Goal: Information Seeking & Learning: Learn about a topic

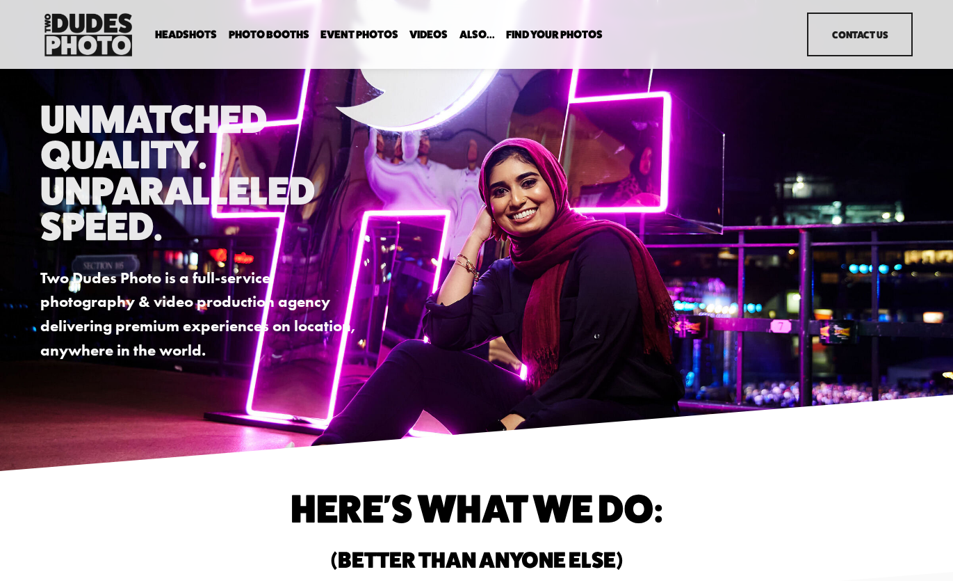
click at [366, 33] on link "Event Photos" at bounding box center [359, 34] width 78 height 13
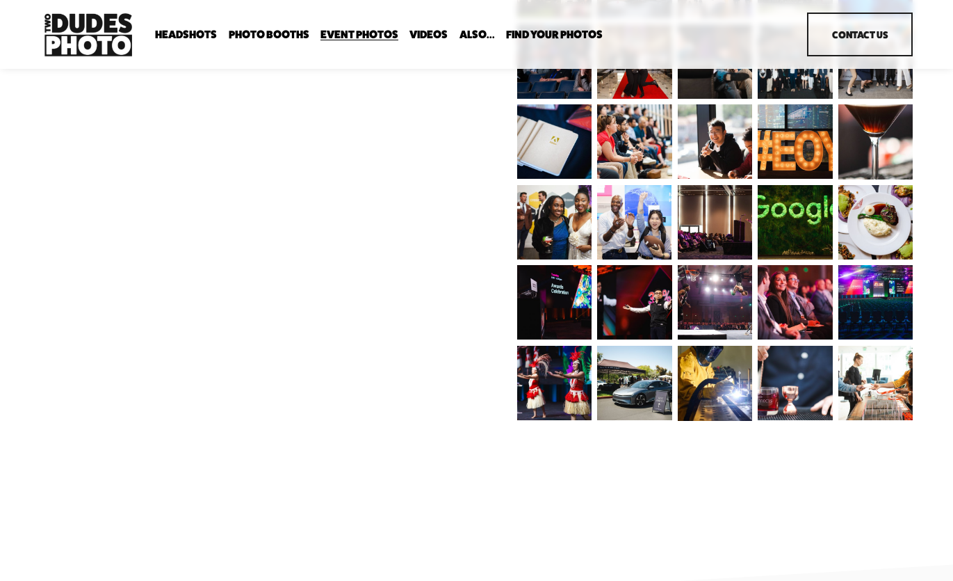
scroll to position [681, 0]
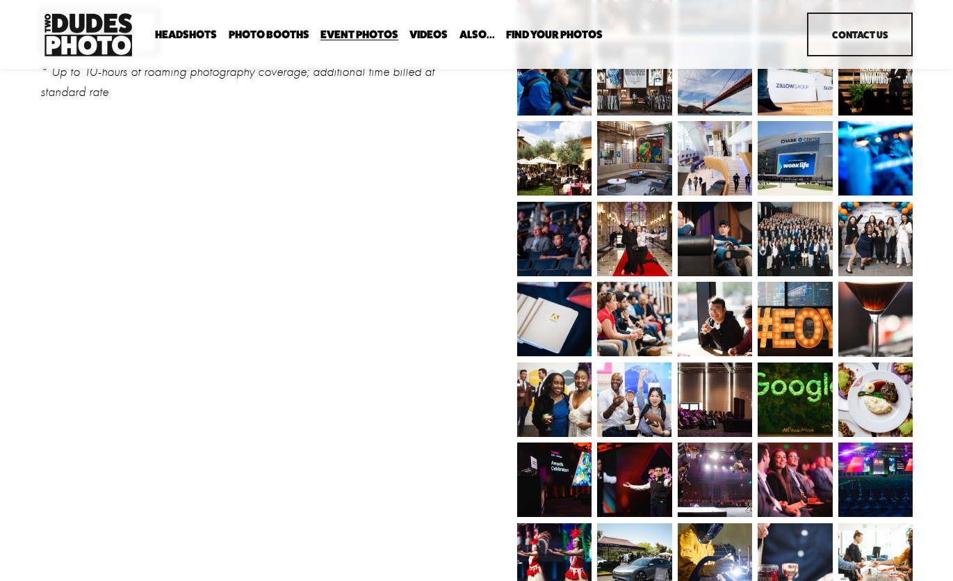
click at [790, 393] on img at bounding box center [796, 399] width 112 height 74
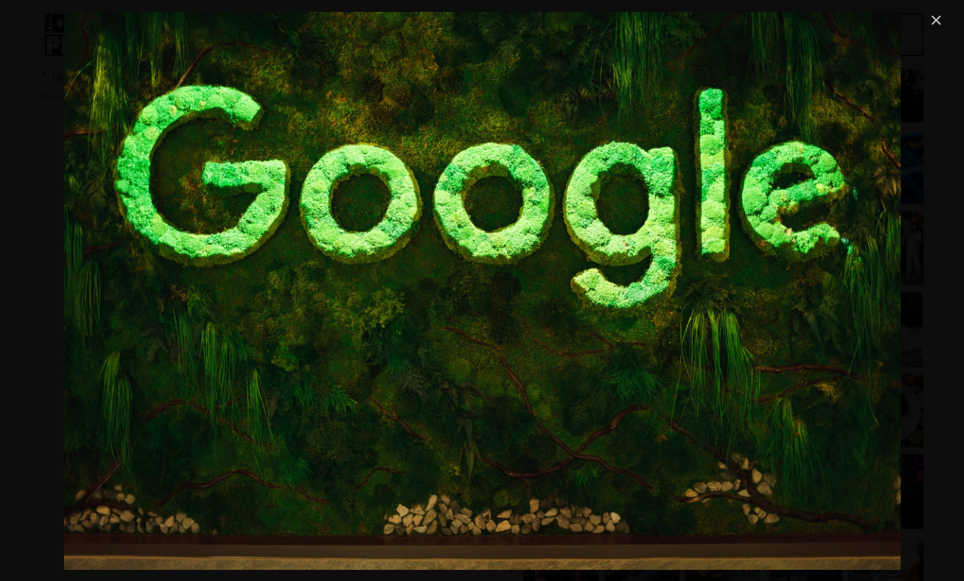
click at [932, 18] on link "Close" at bounding box center [935, 20] width 17 height 17
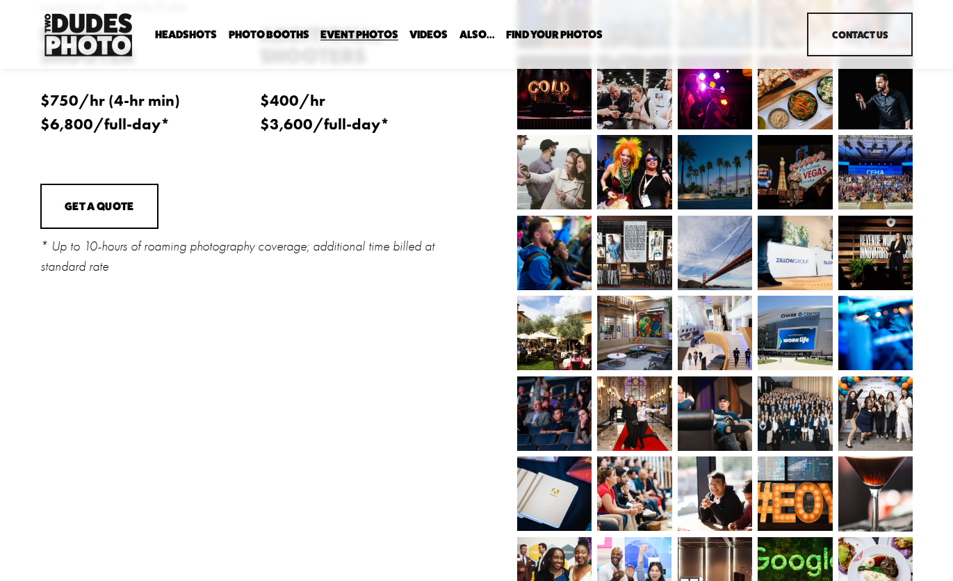
scroll to position [445, 0]
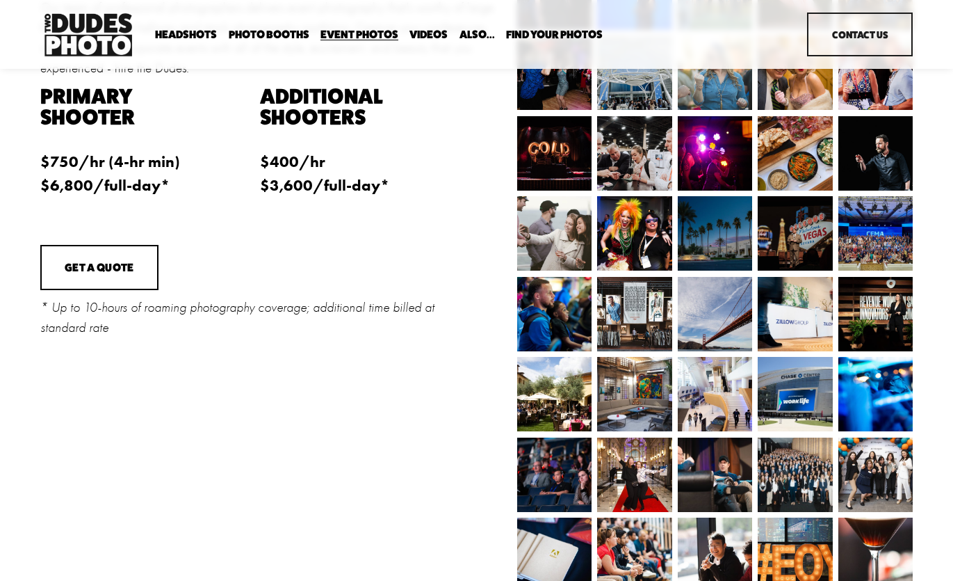
click at [574, 308] on img at bounding box center [552, 314] width 98 height 74
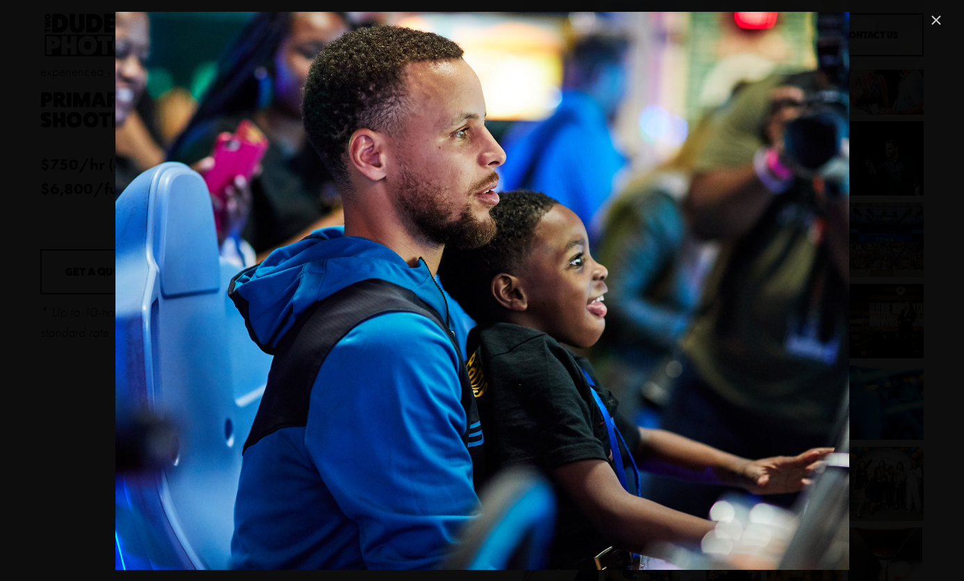
click at [939, 13] on link "Close" at bounding box center [935, 20] width 17 height 17
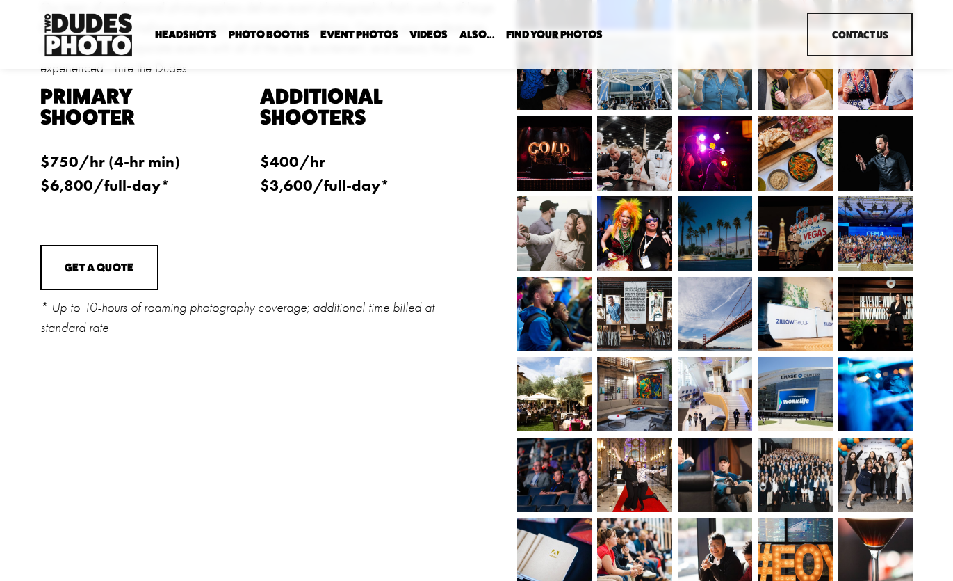
click at [549, 302] on img at bounding box center [552, 314] width 98 height 74
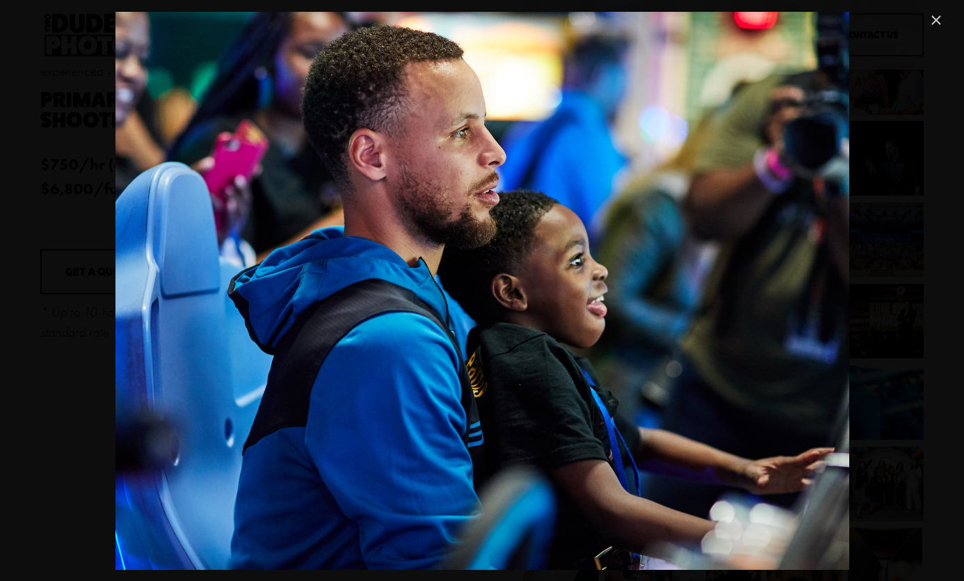
click at [936, 22] on link "Close" at bounding box center [935, 20] width 17 height 17
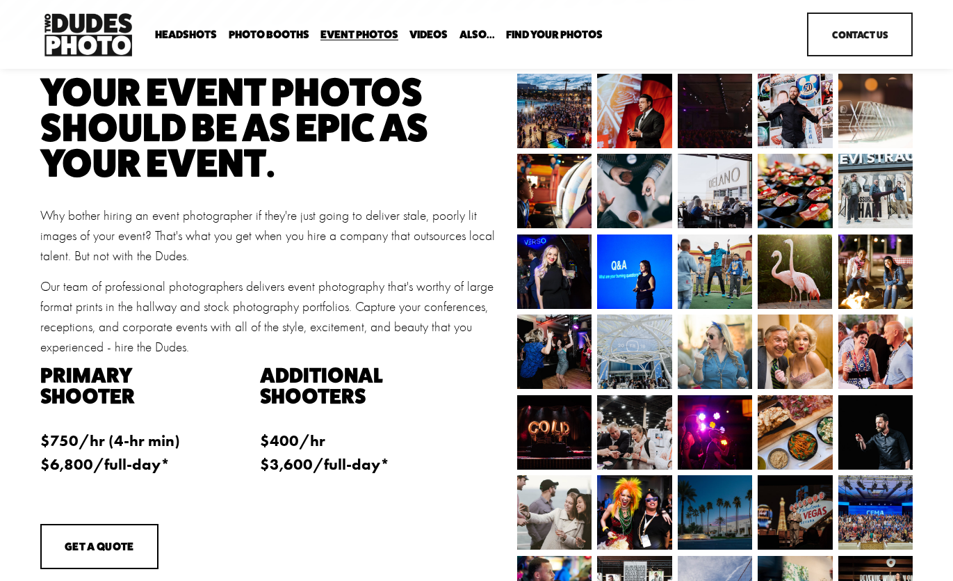
scroll to position [93, 0]
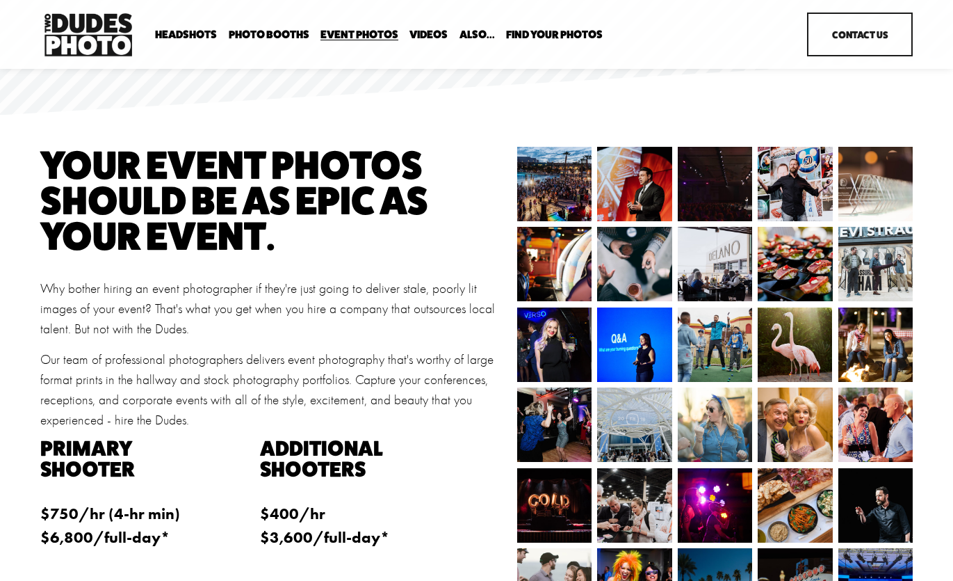
click at [722, 334] on img at bounding box center [712, 344] width 125 height 74
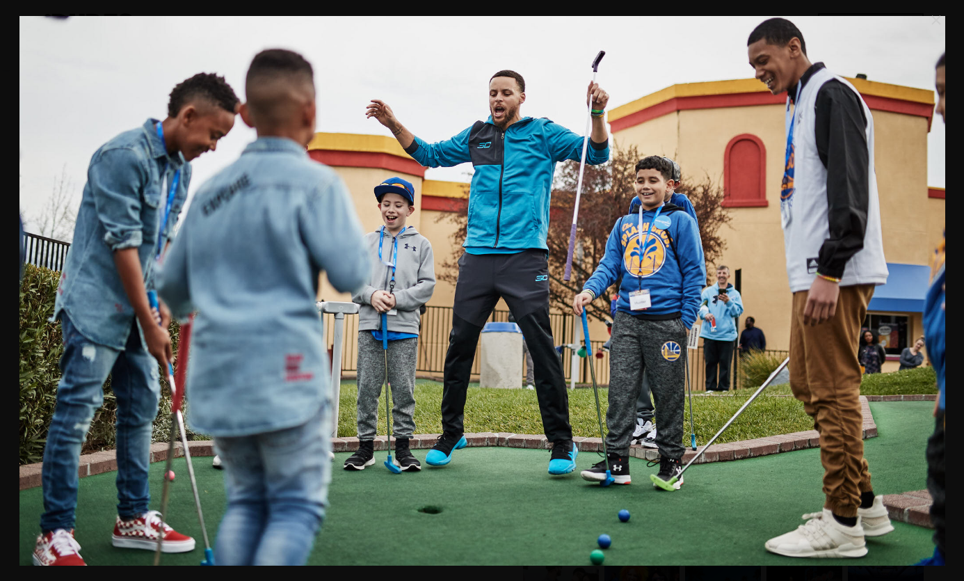
click at [936, 20] on link "Close" at bounding box center [935, 20] width 17 height 17
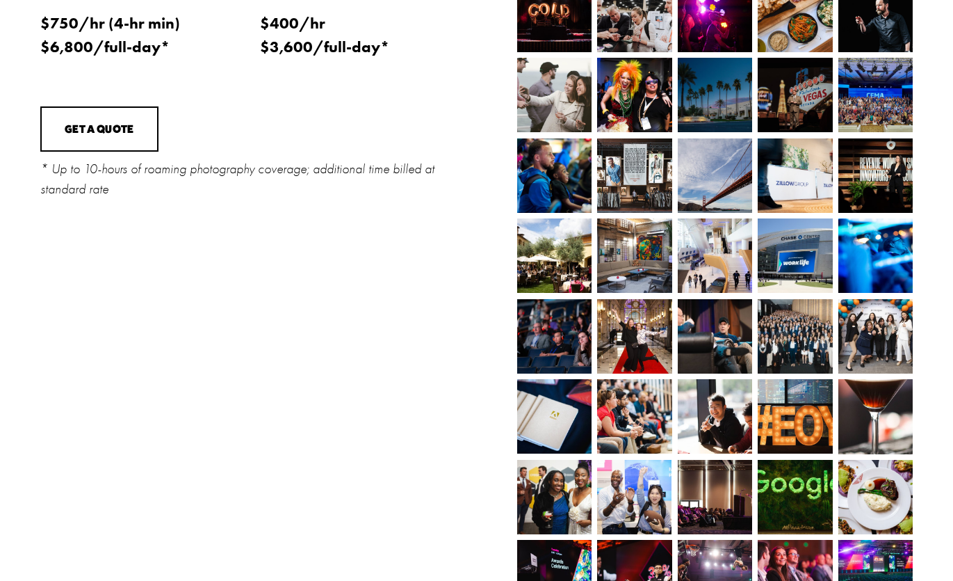
scroll to position [638, 0]
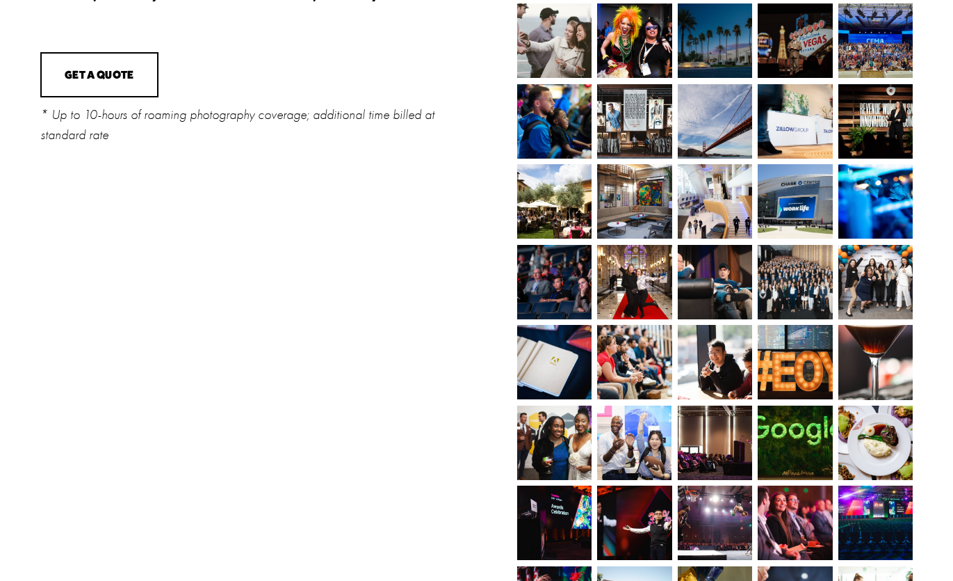
click at [736, 374] on img at bounding box center [715, 362] width 112 height 74
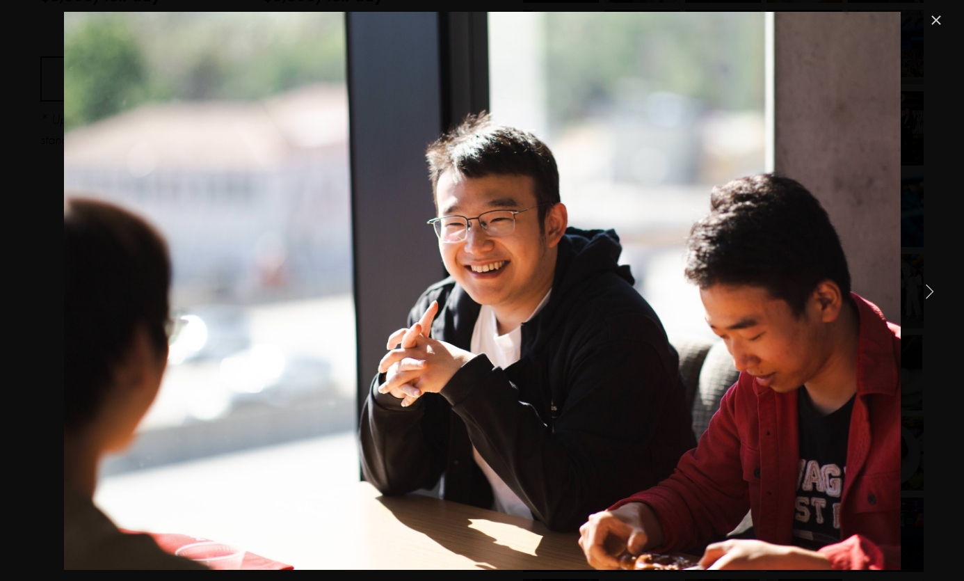
click at [943, 290] on link "Next Item" at bounding box center [929, 290] width 31 height 31
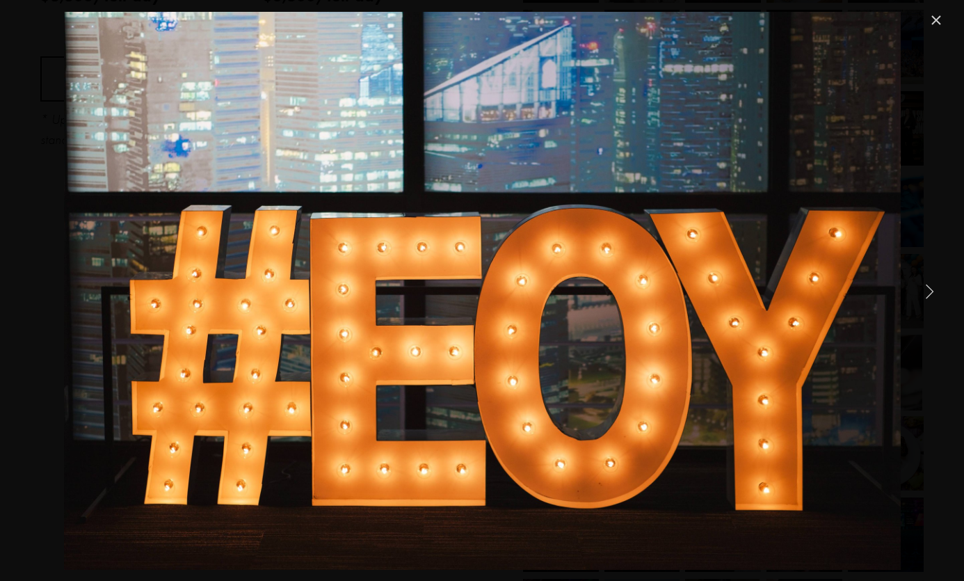
click at [939, 290] on link "Next Item" at bounding box center [929, 290] width 31 height 31
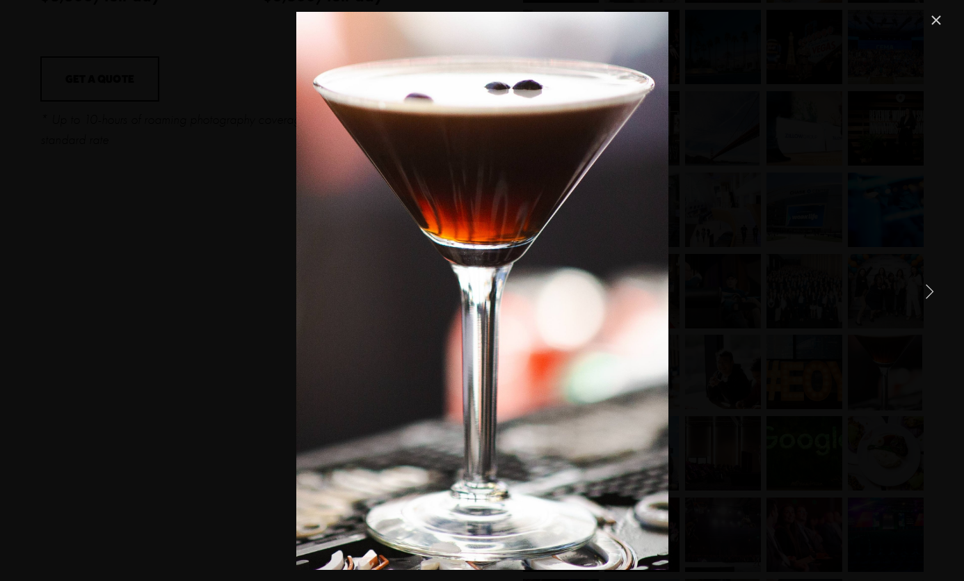
click at [939, 290] on link "Next Item" at bounding box center [929, 290] width 31 height 31
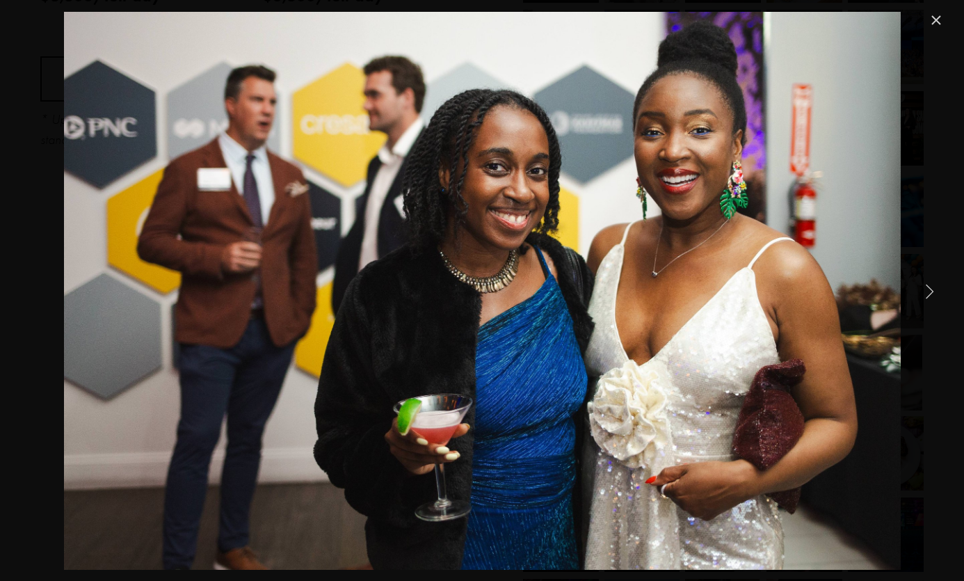
click at [939, 290] on link "Next Item" at bounding box center [929, 290] width 31 height 31
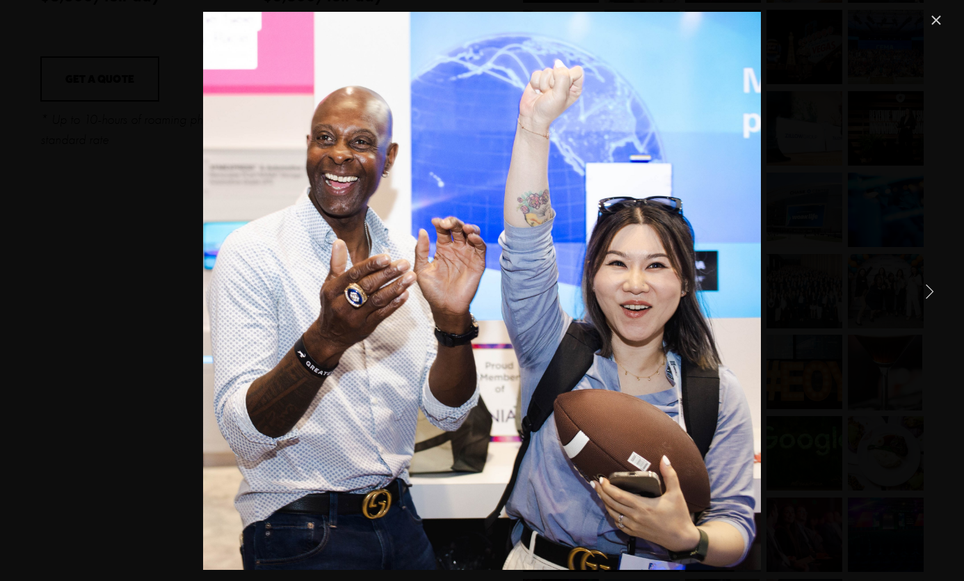
click at [939, 290] on link "Next Item" at bounding box center [929, 290] width 31 height 31
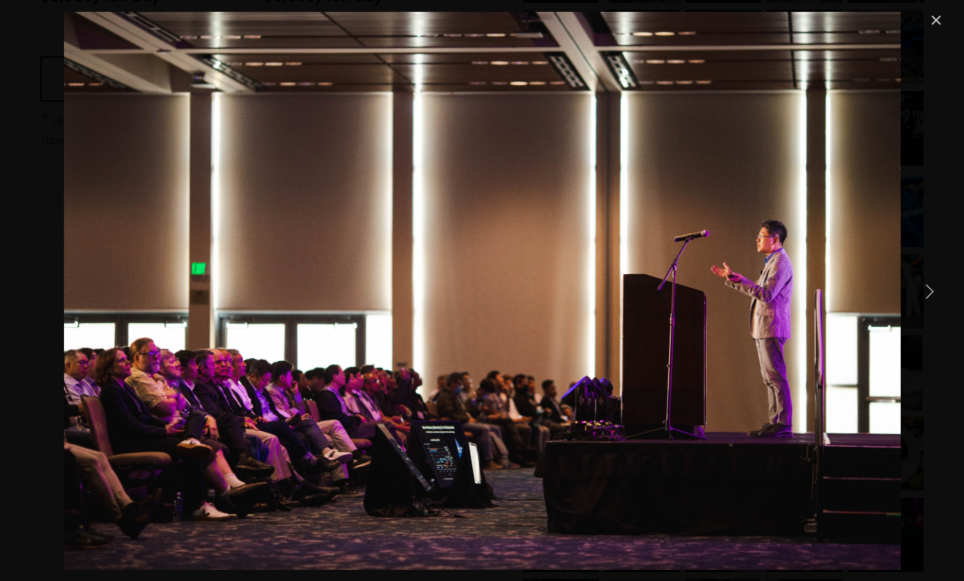
click at [939, 290] on link "Next Item" at bounding box center [929, 290] width 31 height 31
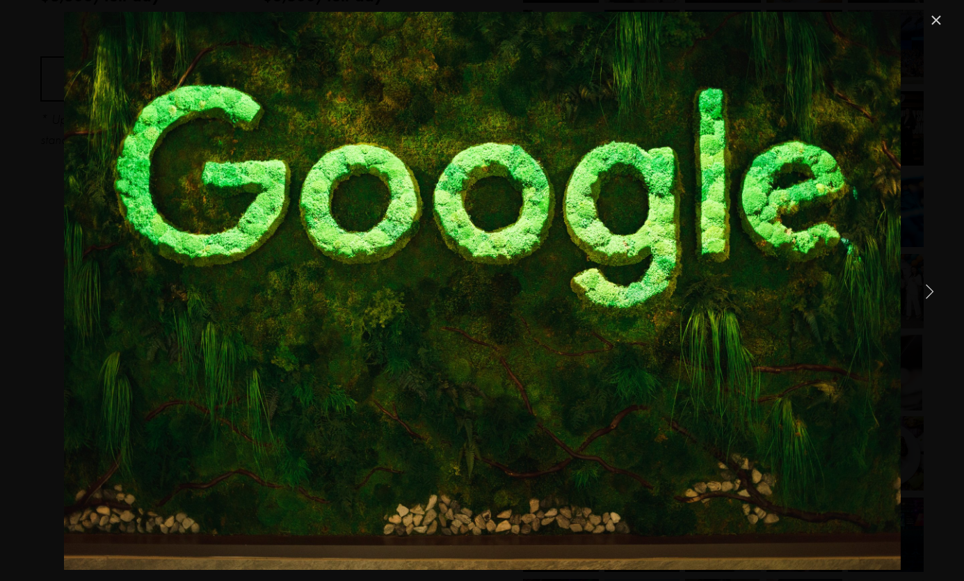
click at [939, 290] on link "Next Item" at bounding box center [929, 290] width 31 height 31
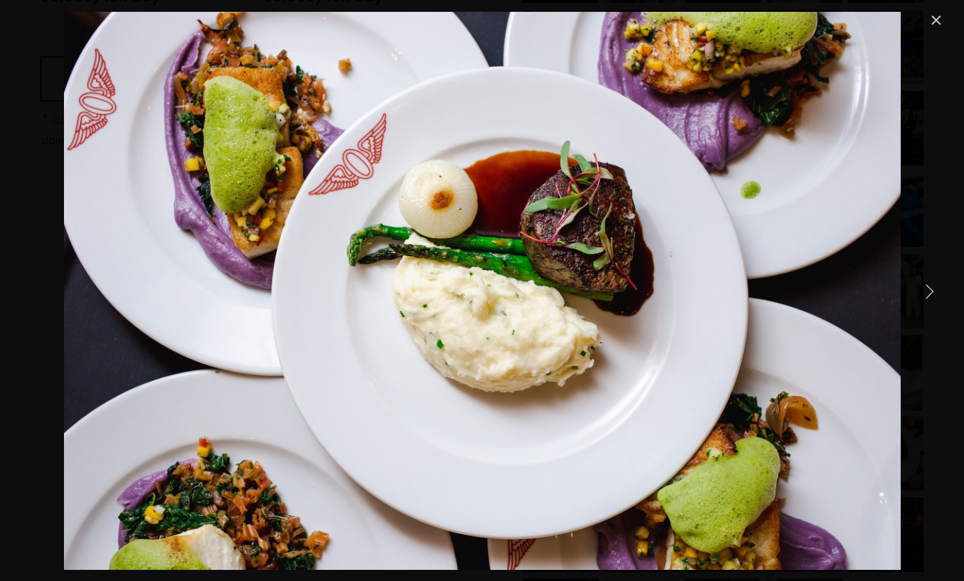
click at [929, 292] on link "Next Item" at bounding box center [929, 290] width 31 height 31
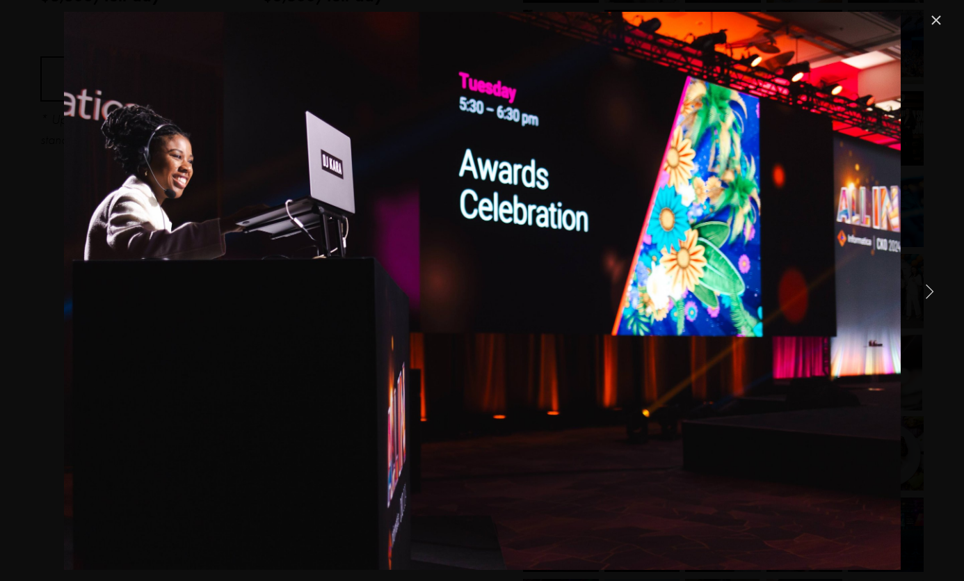
click at [929, 292] on link "Next Item" at bounding box center [929, 290] width 31 height 31
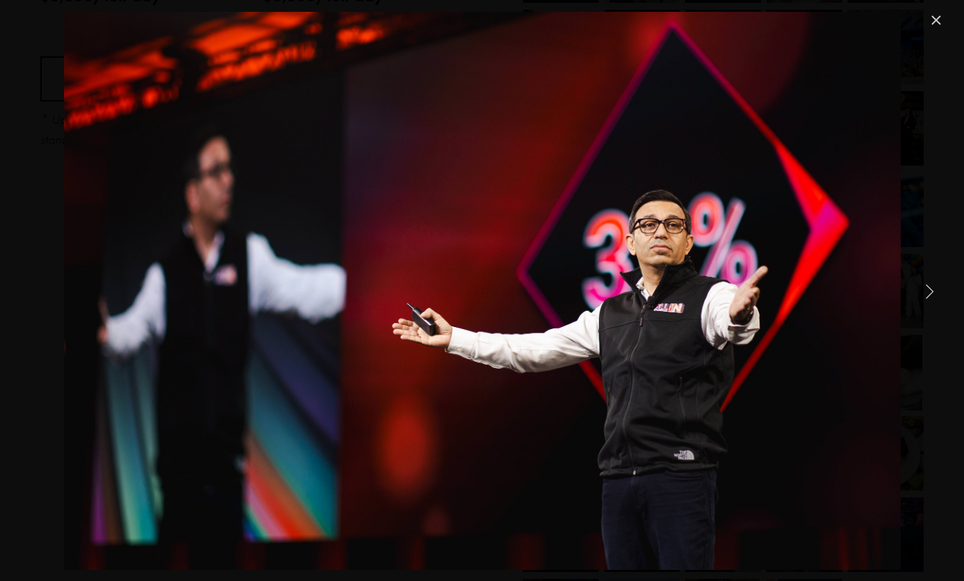
click at [929, 292] on link "Next Item" at bounding box center [929, 290] width 31 height 31
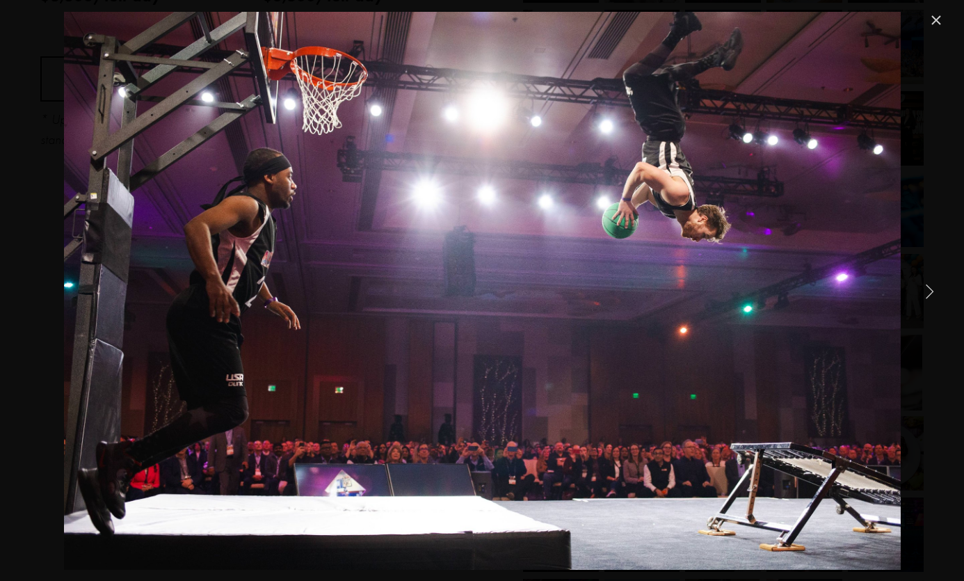
click at [929, 292] on link "Next Item" at bounding box center [929, 290] width 31 height 31
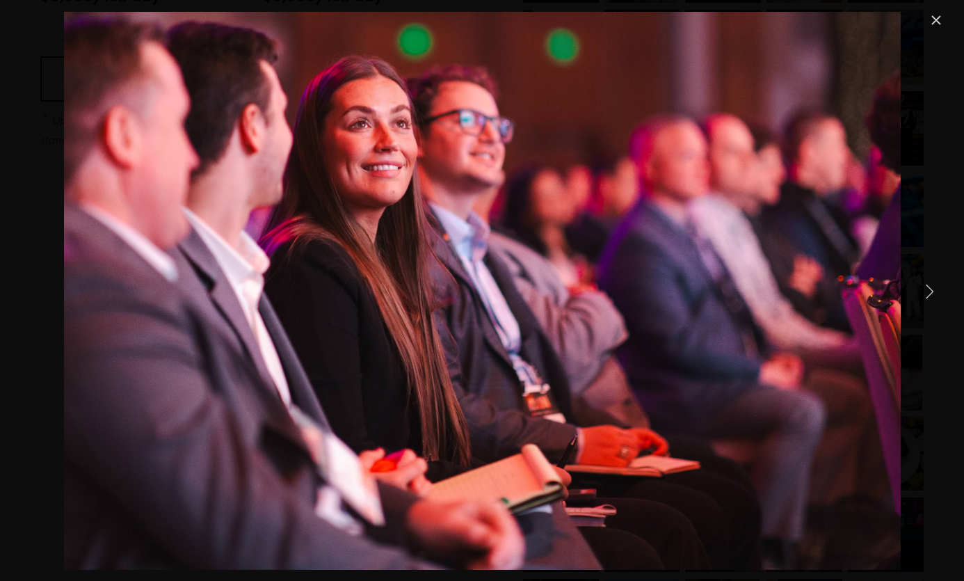
click at [929, 292] on link "Next Item" at bounding box center [929, 290] width 31 height 31
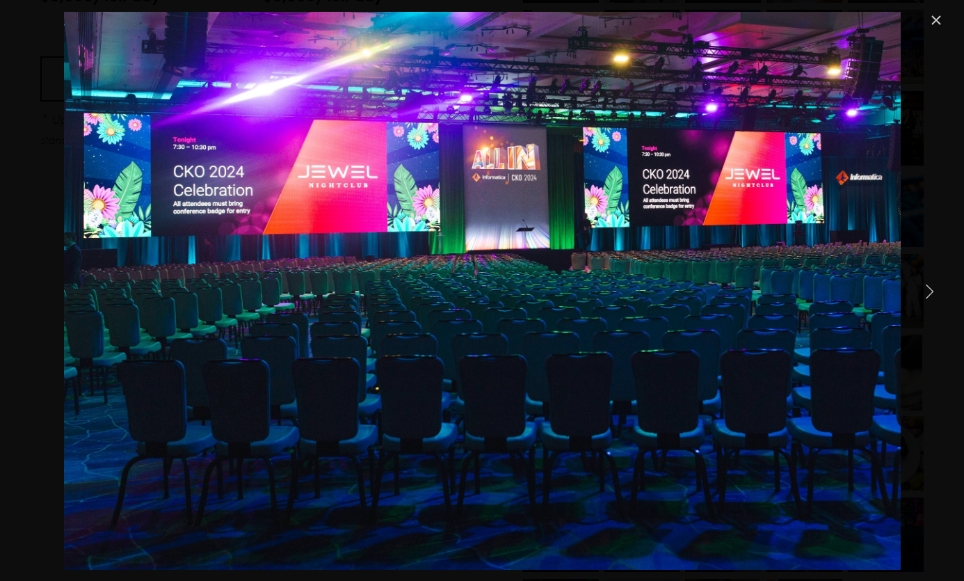
click at [929, 292] on link "Next Item" at bounding box center [929, 290] width 31 height 31
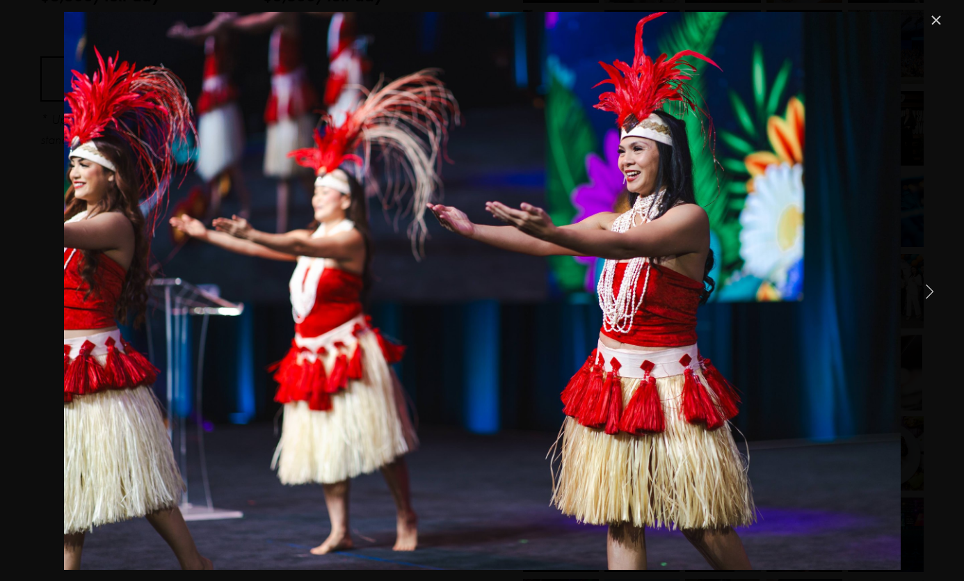
click at [929, 292] on link "Next Item" at bounding box center [929, 290] width 31 height 31
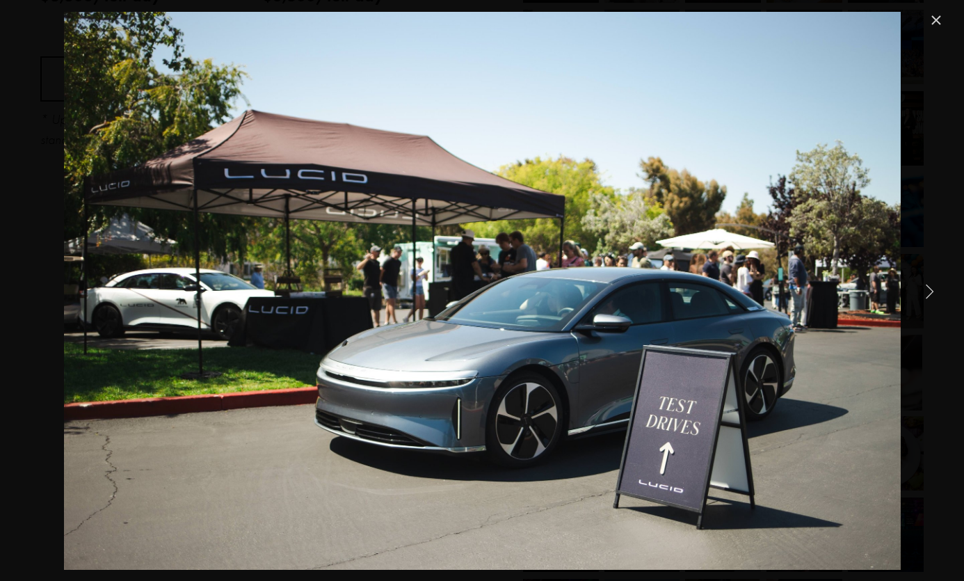
click at [929, 292] on link "Next Item" at bounding box center [929, 290] width 31 height 31
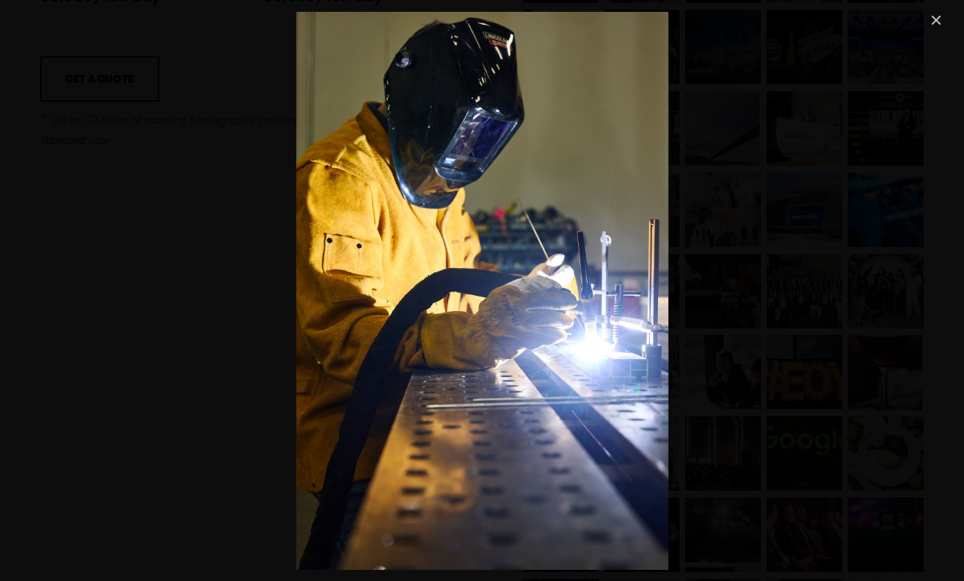
click at [930, 14] on link "Close" at bounding box center [935, 20] width 17 height 17
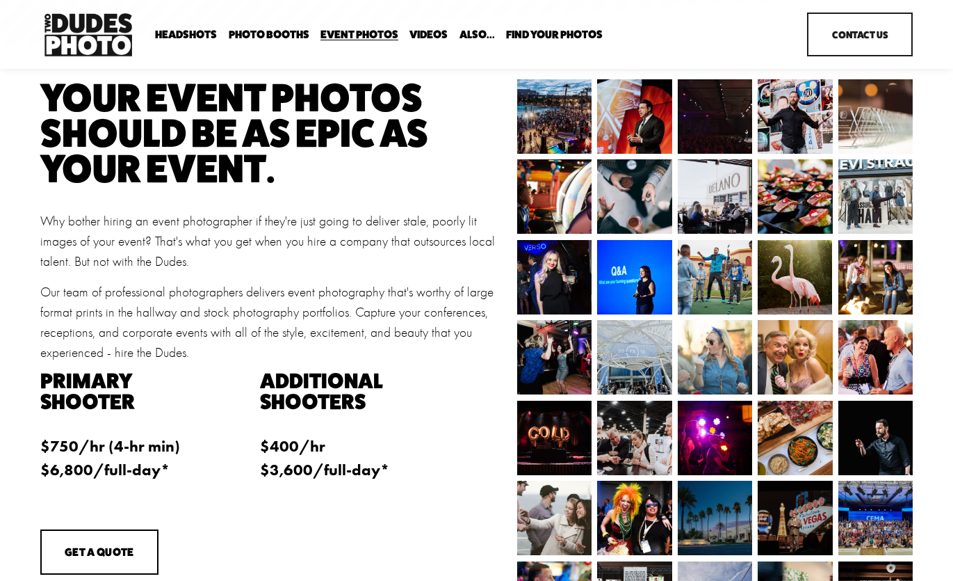
scroll to position [63, 0]
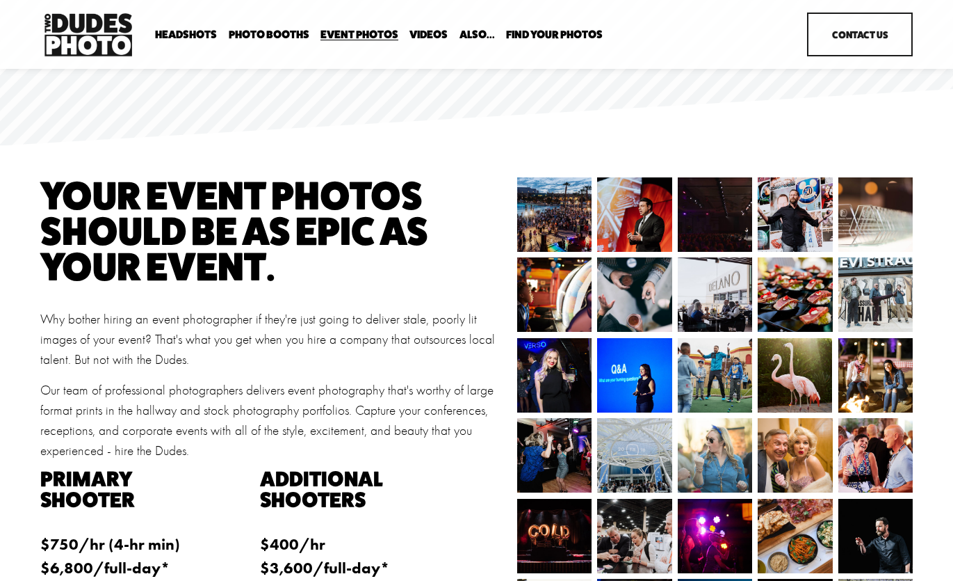
click at [656, 291] on img at bounding box center [634, 294] width 93 height 74
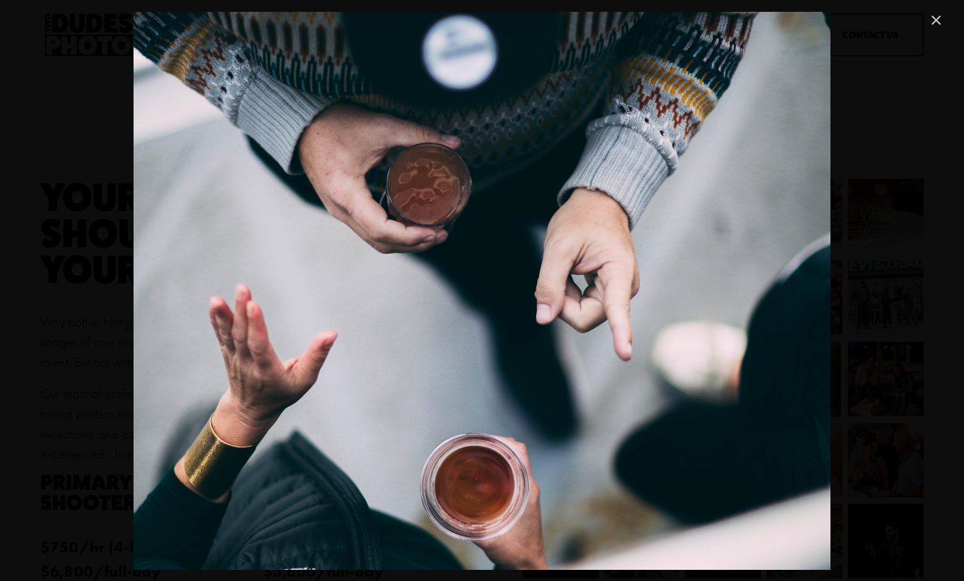
click at [932, 16] on link "Close" at bounding box center [935, 20] width 17 height 17
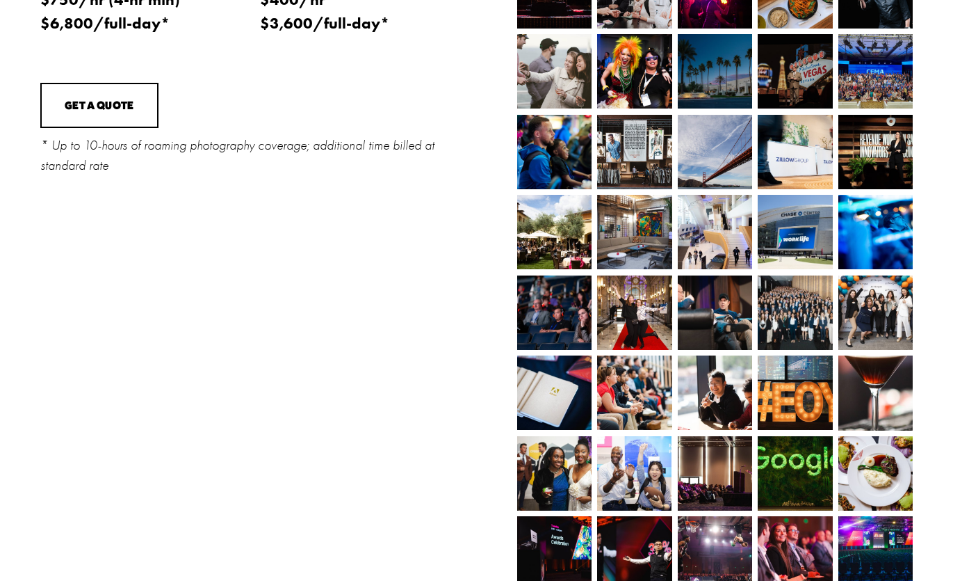
scroll to position [621, 0]
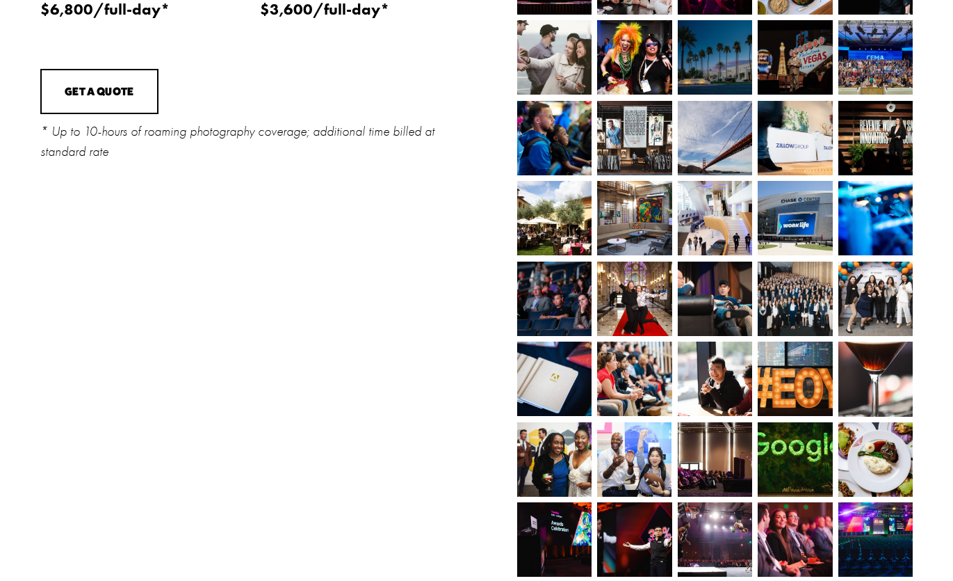
click at [795, 200] on img at bounding box center [795, 218] width 124 height 74
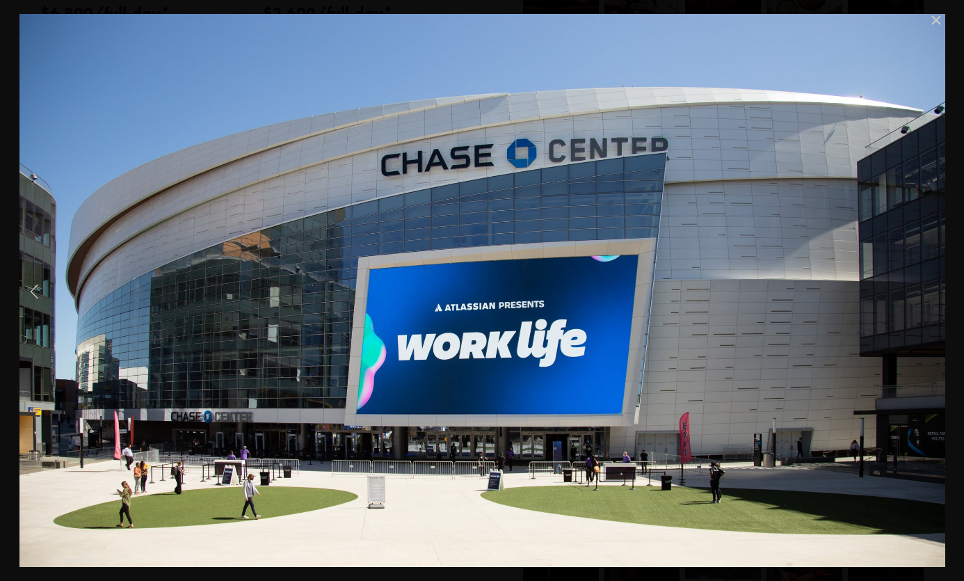
click at [36, 285] on link "Previous Item" at bounding box center [34, 290] width 31 height 31
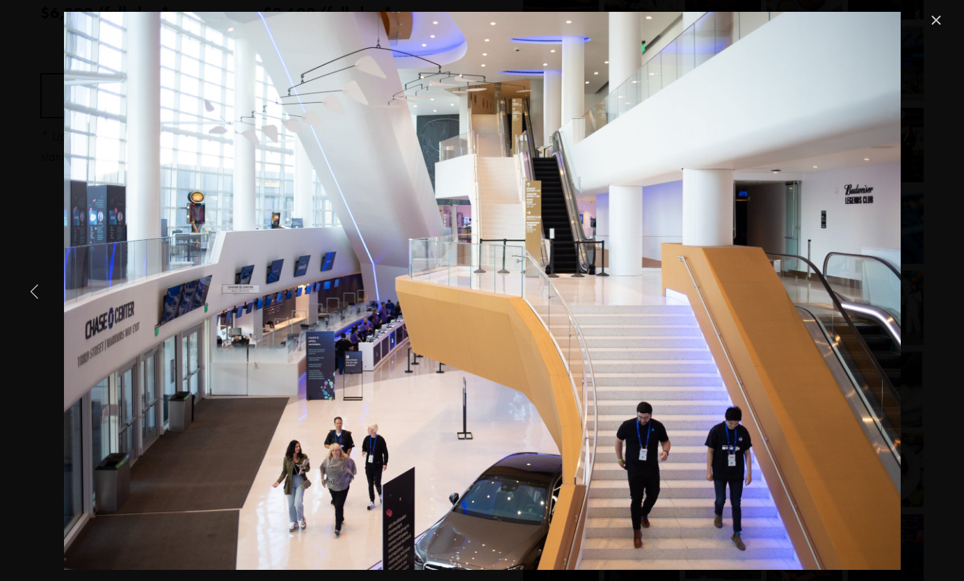
click at [36, 285] on link "Previous Item" at bounding box center [34, 290] width 31 height 31
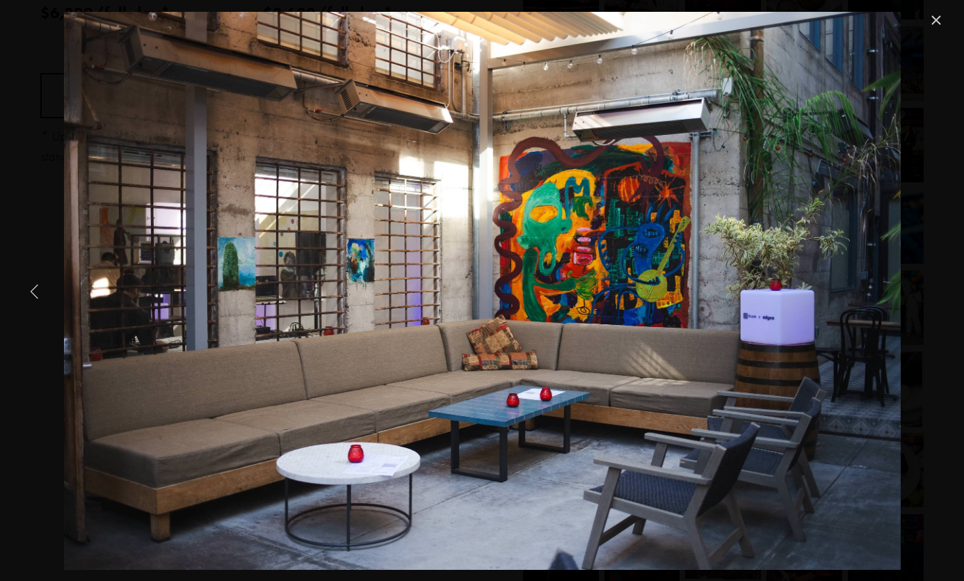
click at [36, 285] on link "Previous Item" at bounding box center [34, 290] width 31 height 31
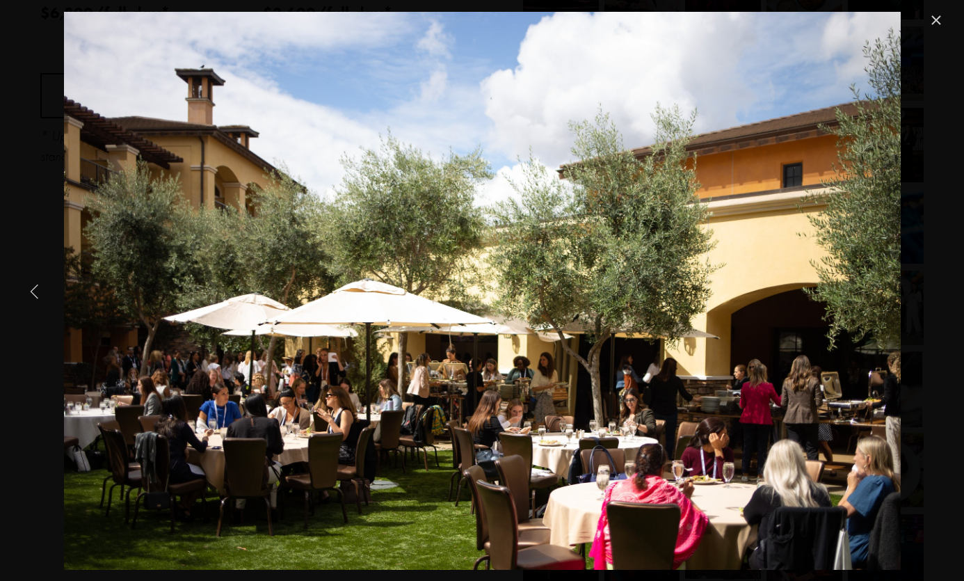
click at [36, 285] on link "Previous Item" at bounding box center [34, 290] width 31 height 31
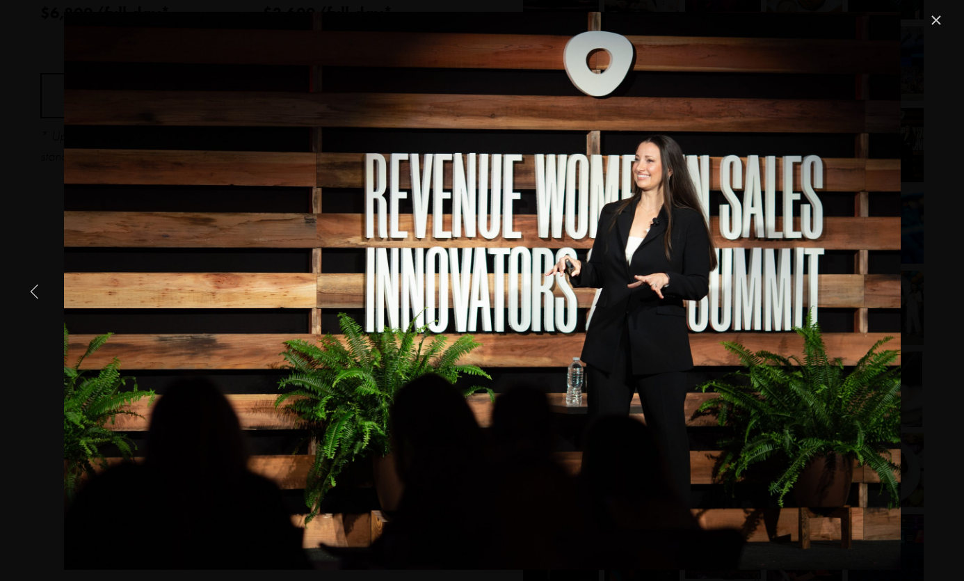
click at [36, 285] on link "Previous Item" at bounding box center [34, 290] width 31 height 31
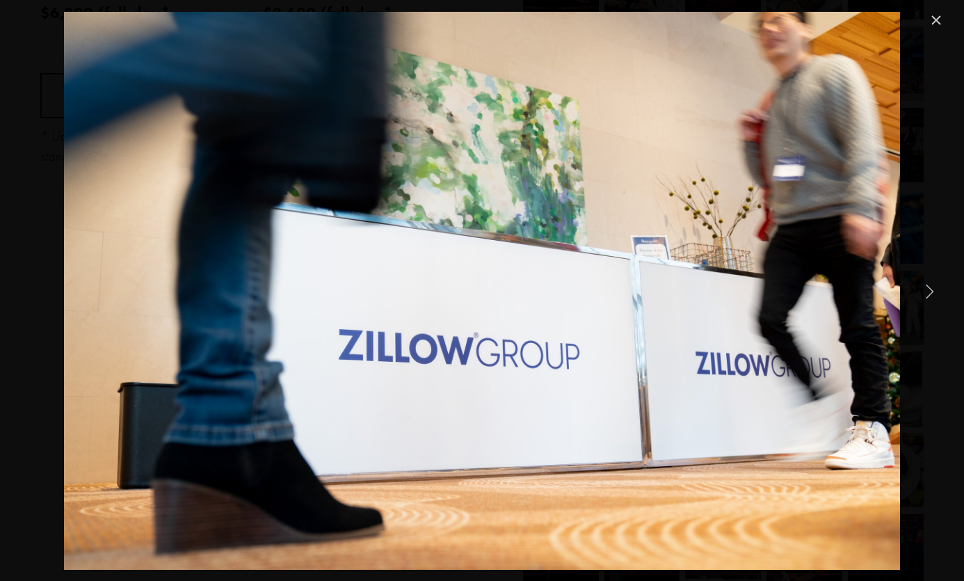
click at [936, 24] on link "Close" at bounding box center [935, 20] width 17 height 17
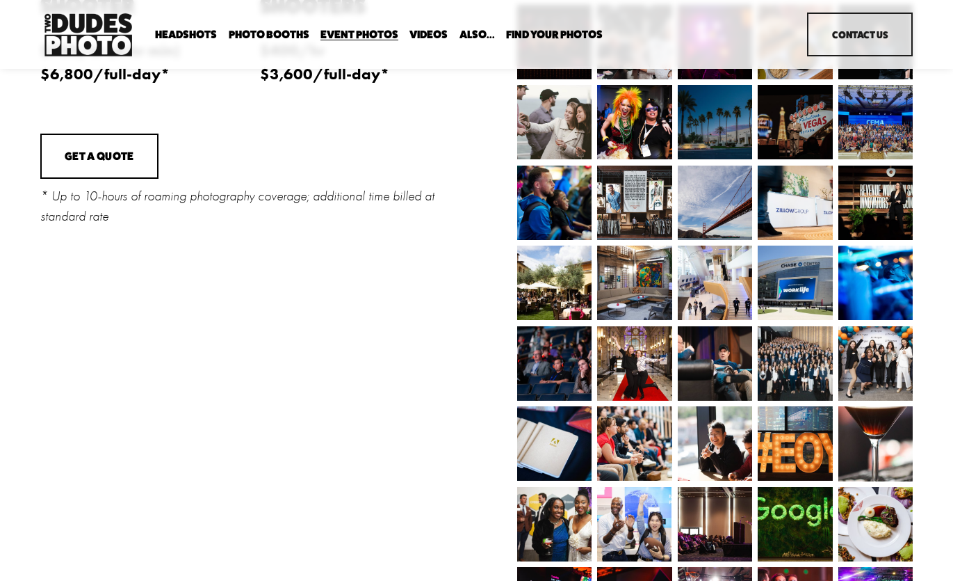
scroll to position [496, 0]
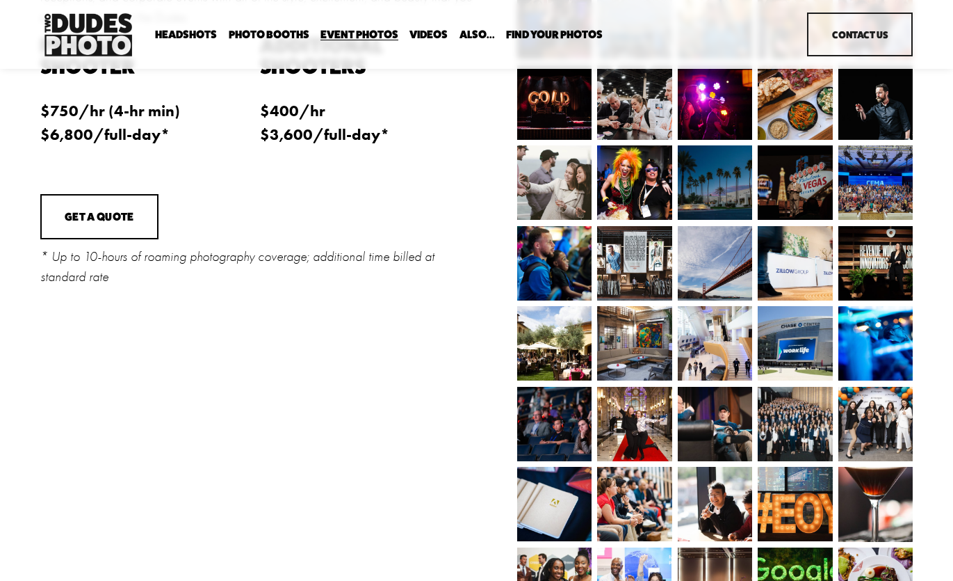
click at [818, 187] on img at bounding box center [784, 182] width 111 height 74
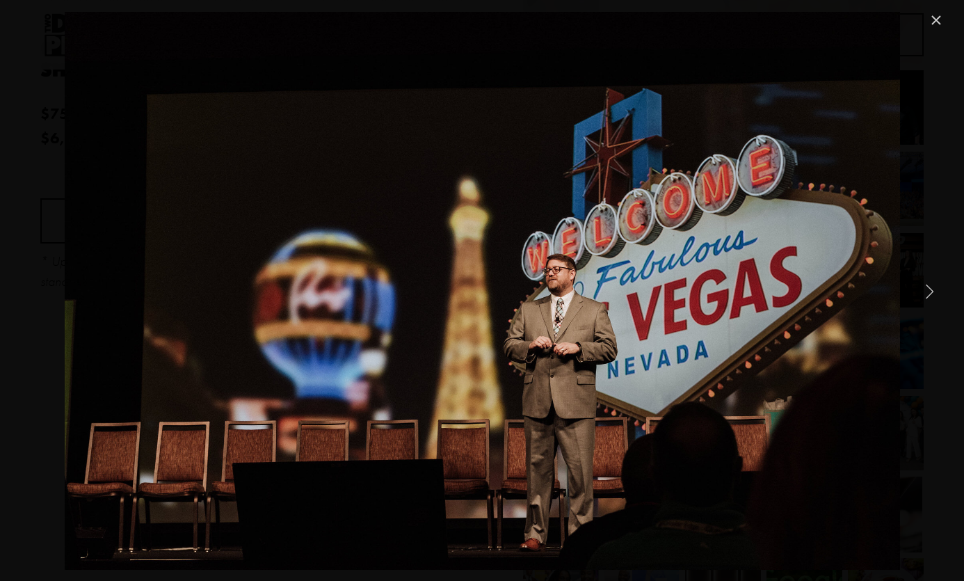
click at [932, 22] on link "Close" at bounding box center [935, 20] width 17 height 17
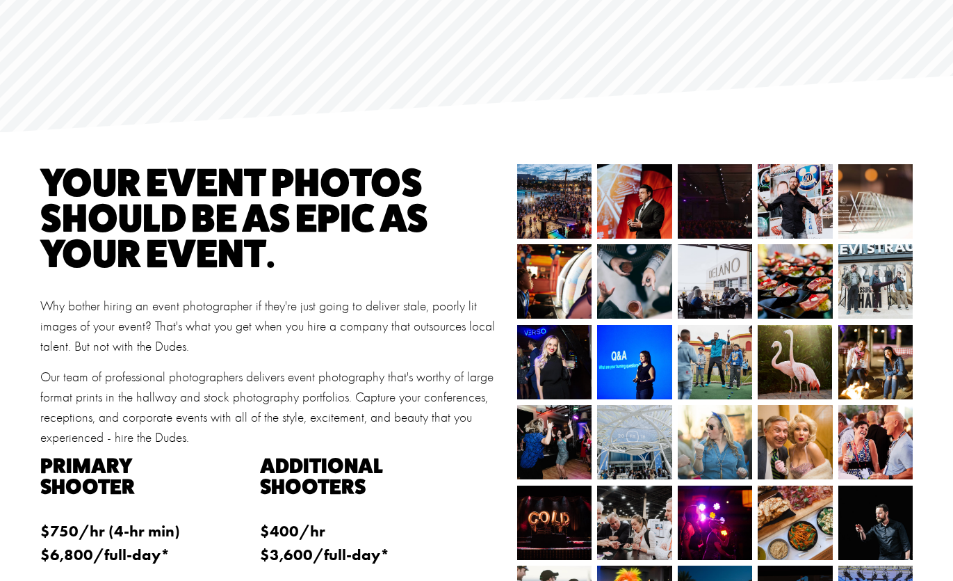
scroll to position [114, 0]
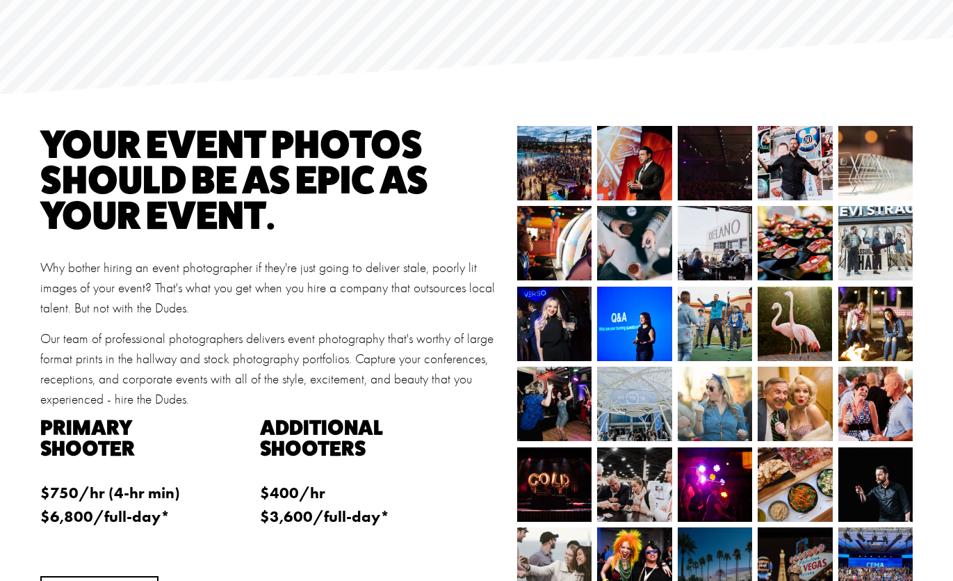
click at [570, 163] on img at bounding box center [542, 163] width 111 height 74
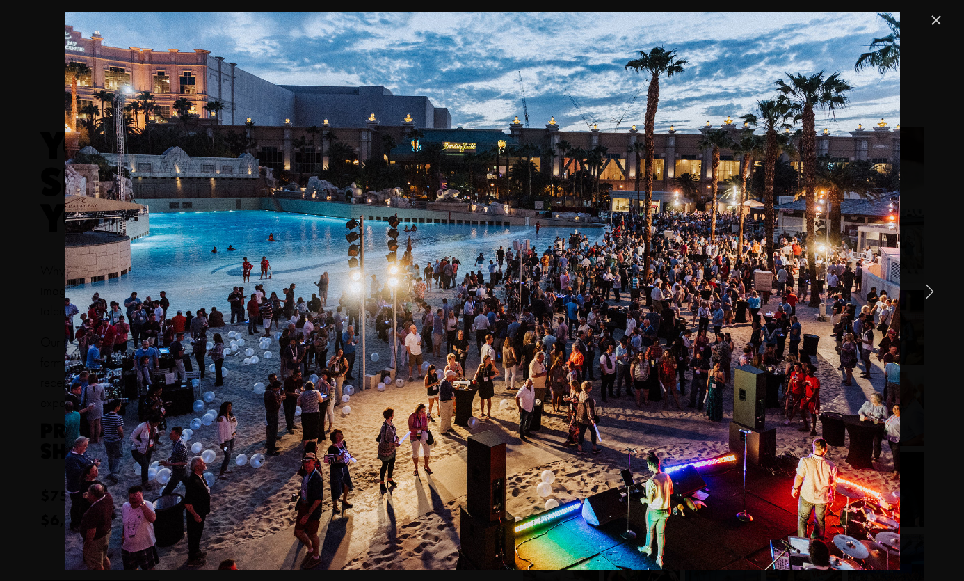
click at [914, 293] on link "Next Item" at bounding box center [929, 290] width 31 height 31
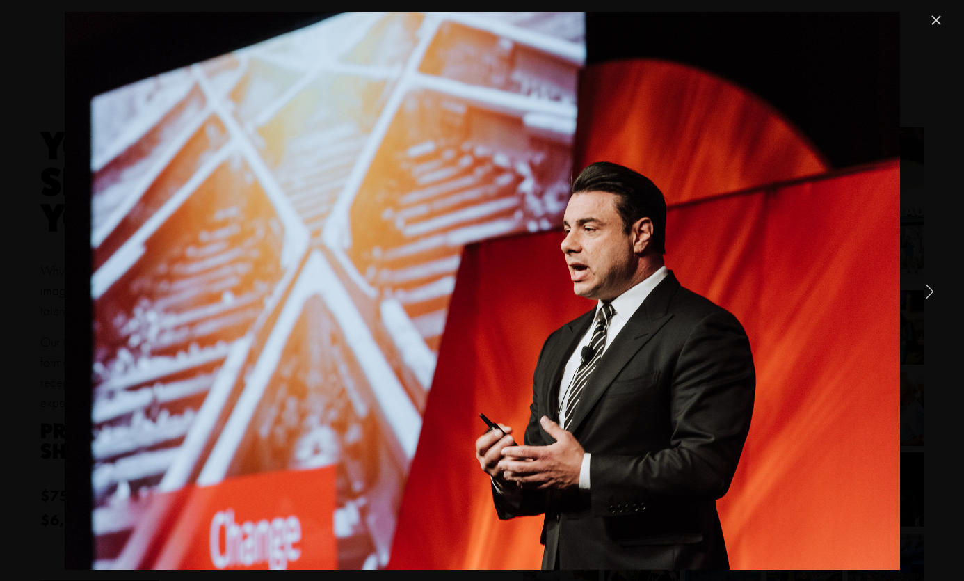
click at [914, 293] on link "Next Item" at bounding box center [929, 290] width 31 height 31
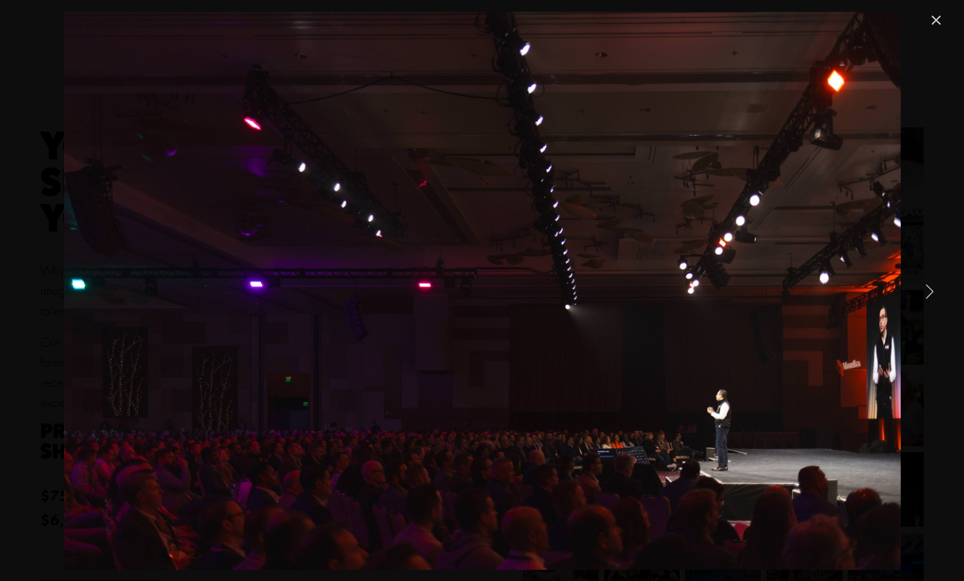
click at [935, 26] on link "Close" at bounding box center [935, 20] width 17 height 17
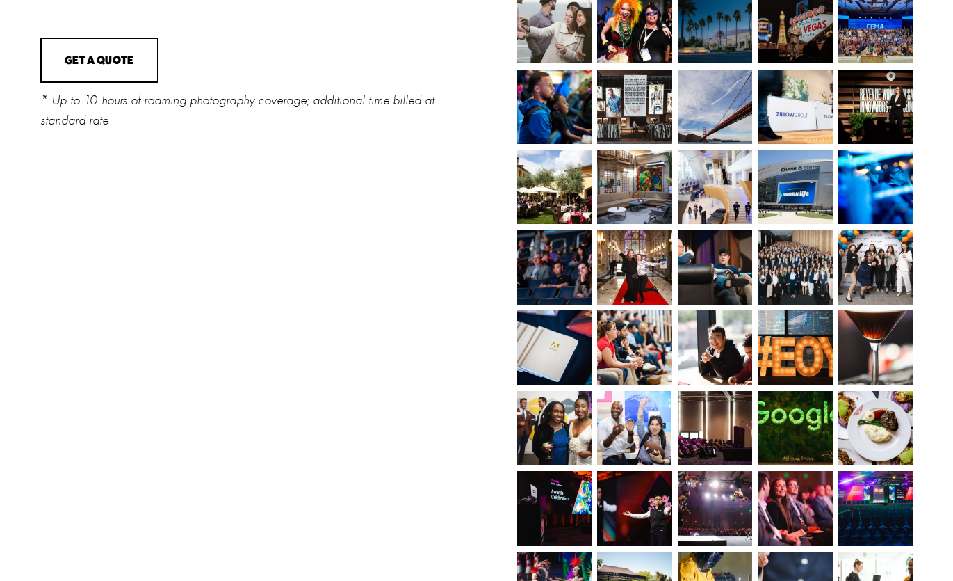
scroll to position [783, 0]
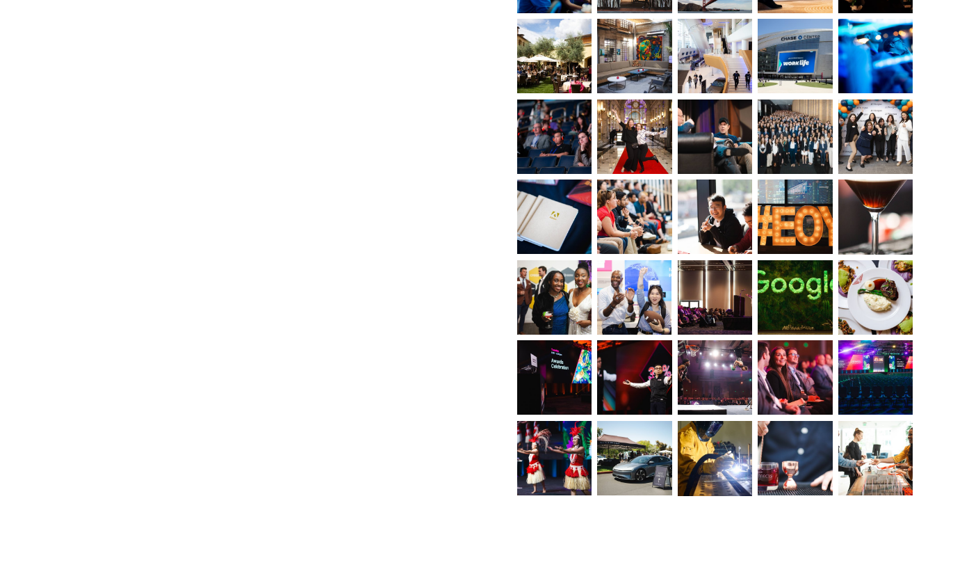
click at [713, 457] on img at bounding box center [715, 458] width 74 height 112
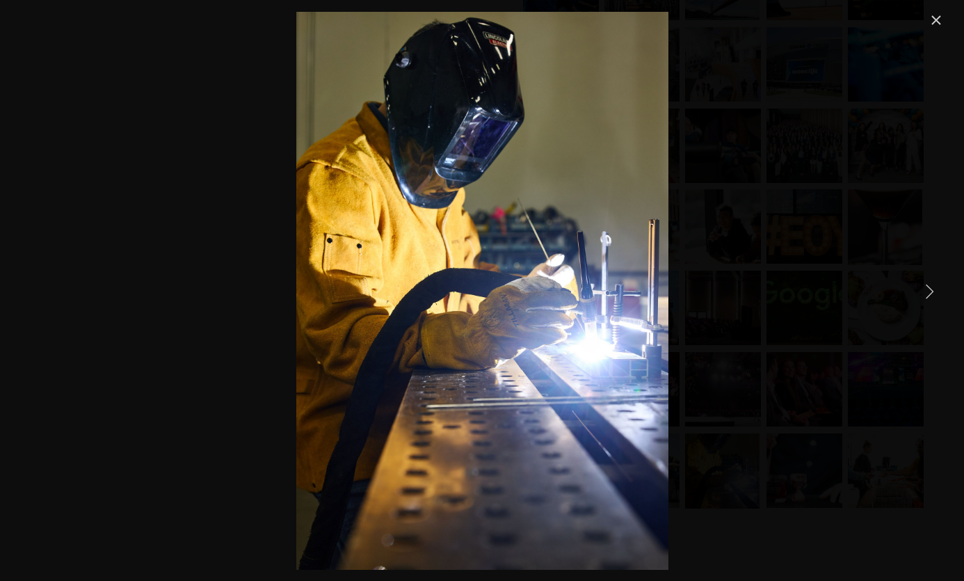
click at [944, 21] on link "Close" at bounding box center [935, 20] width 17 height 17
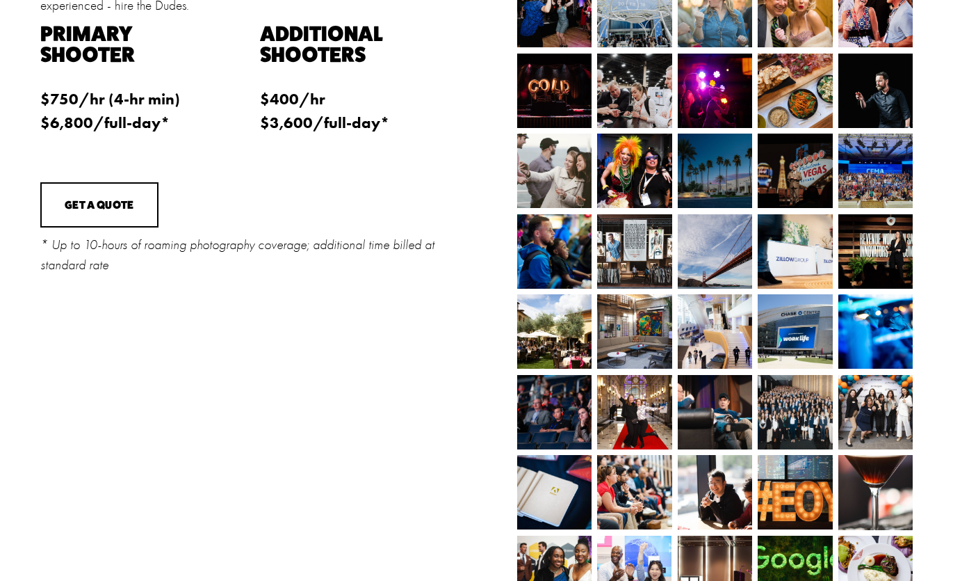
scroll to position [481, 0]
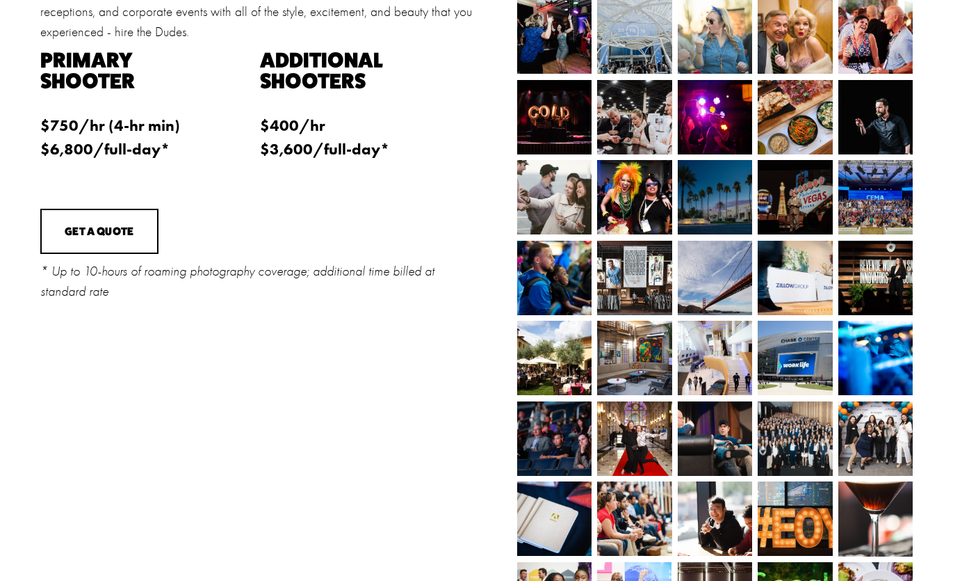
click at [545, 515] on img at bounding box center [554, 518] width 112 height 74
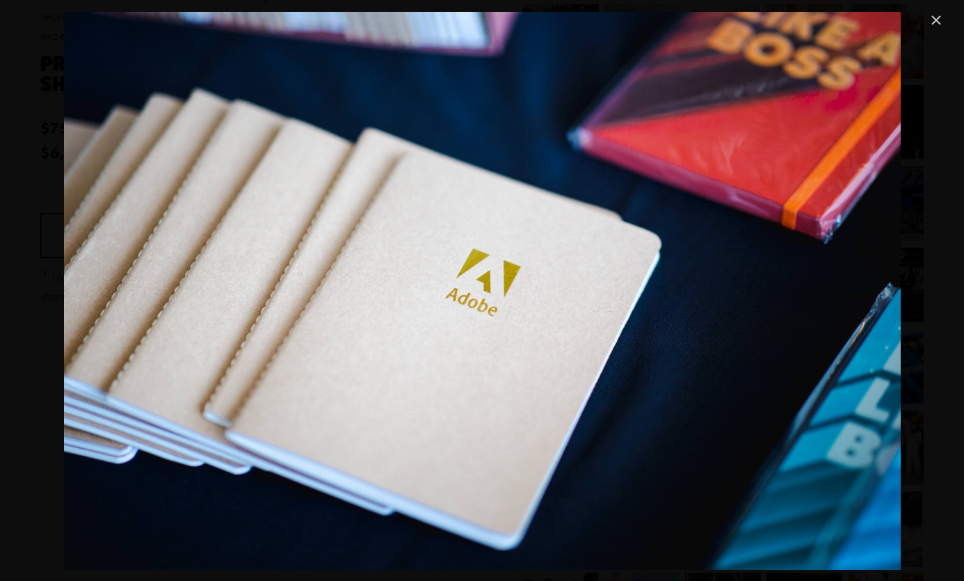
click at [934, 14] on link "Close" at bounding box center [935, 20] width 17 height 17
